Goal: Task Accomplishment & Management: Use online tool/utility

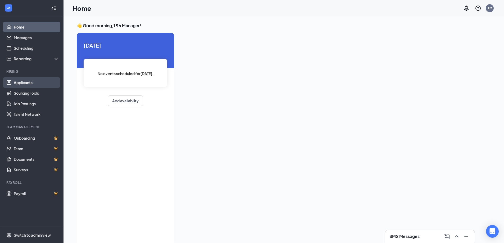
click at [23, 82] on link "Applicants" at bounding box center [36, 82] width 45 height 11
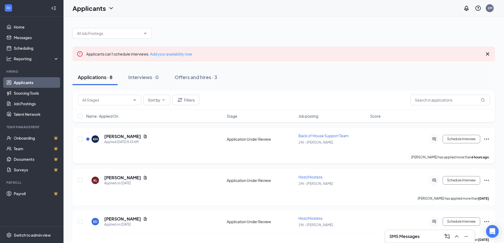
scroll to position [26, 0]
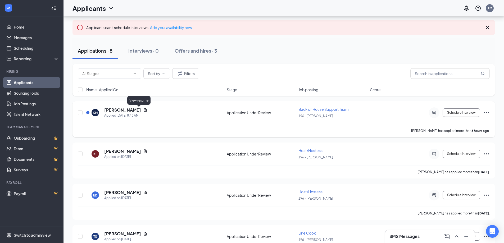
click at [143, 110] on icon "Document" at bounding box center [145, 110] width 4 height 4
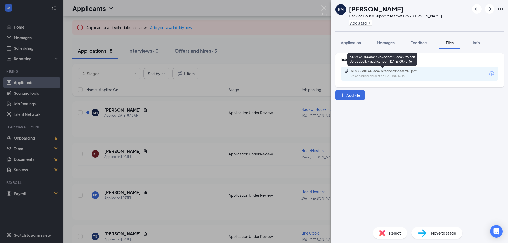
click at [383, 75] on div "Uploaded by applicant on [DATE] 08:43:46" at bounding box center [390, 76] width 79 height 4
click at [163, 140] on div "KM [PERSON_NAME] Back of House Support Team at 196 - [PERSON_NAME] Add a tag Ap…" at bounding box center [254, 121] width 508 height 243
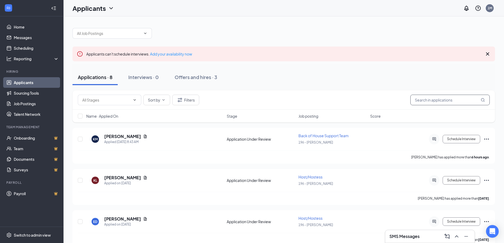
click at [435, 101] on input "text" at bounding box center [450, 100] width 79 height 11
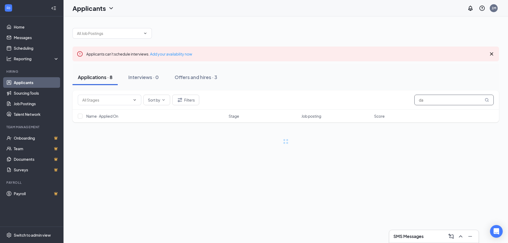
type input "d"
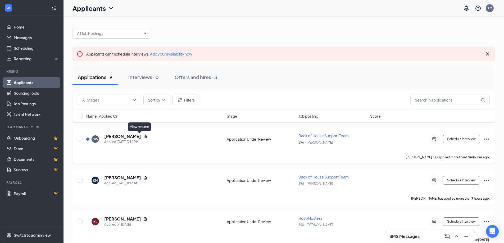
click at [144, 136] on icon "Document" at bounding box center [145, 136] width 3 height 3
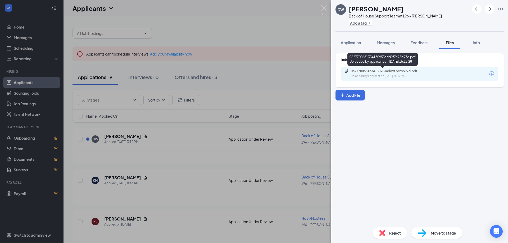
click at [376, 71] on div "0627700681334130953add9f7e28b97d.pdf" at bounding box center [388, 71] width 74 height 4
